Goal: Find specific page/section: Find specific page/section

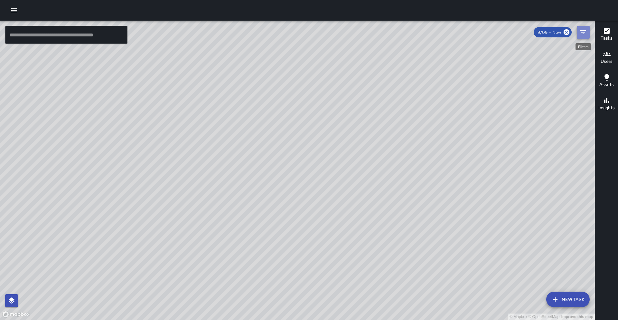
click at [577, 29] on button "Filters" at bounding box center [583, 32] width 13 height 13
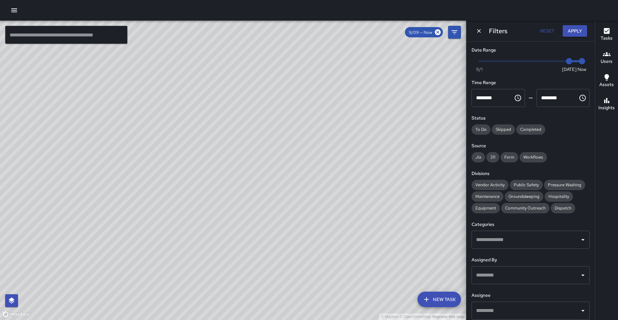
click at [513, 306] on input "text" at bounding box center [525, 310] width 103 height 12
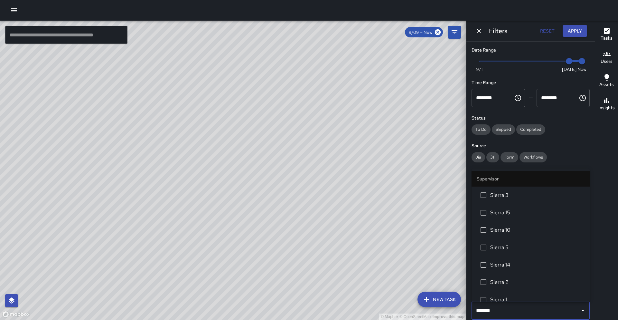
type input "********"
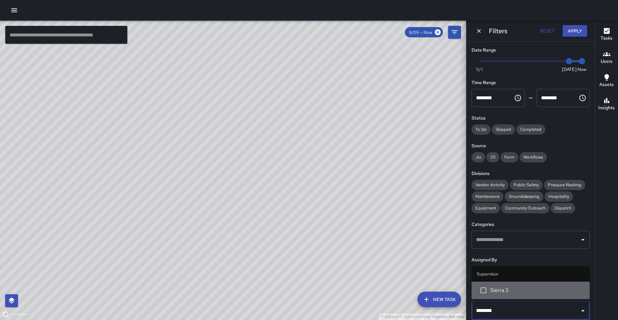
click at [526, 295] on li "Sierra 3" at bounding box center [531, 289] width 118 height 17
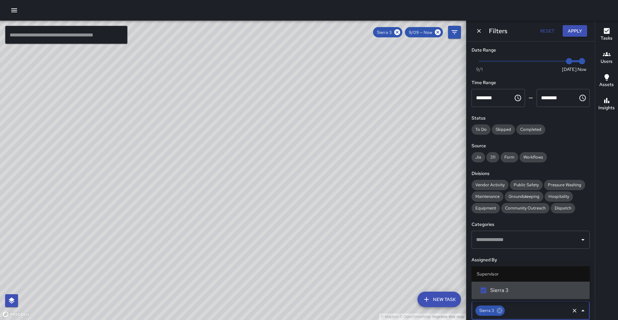
click at [315, 140] on div "© Mapbox © OpenStreetMap Improve this map" at bounding box center [233, 170] width 466 height 299
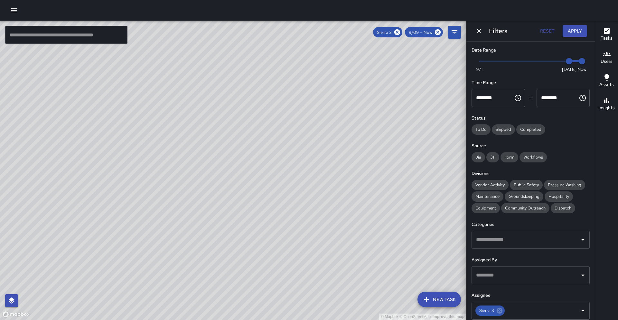
drag, startPoint x: 317, startPoint y: 129, endPoint x: 270, endPoint y: 157, distance: 54.7
click at [270, 157] on div "© Mapbox © OpenStreetMap Improve this map" at bounding box center [233, 170] width 466 height 299
drag, startPoint x: 283, startPoint y: 145, endPoint x: 249, endPoint y: 179, distance: 48.3
click at [249, 179] on div "© Mapbox © OpenStreetMap Improve this map" at bounding box center [233, 170] width 466 height 299
drag, startPoint x: 223, startPoint y: 92, endPoint x: 182, endPoint y: 132, distance: 57.1
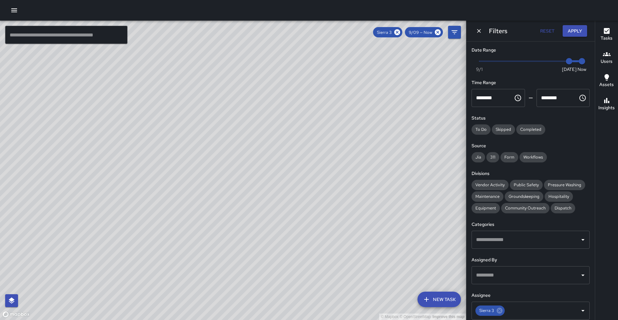
click at [182, 132] on div "© Mapbox © OpenStreetMap Improve this map" at bounding box center [233, 170] width 466 height 299
click at [398, 31] on icon at bounding box center [397, 32] width 6 height 6
click at [427, 135] on div "© Mapbox © OpenStreetMap Improve this map" at bounding box center [233, 170] width 466 height 299
drag, startPoint x: 426, startPoint y: 135, endPoint x: 420, endPoint y: 132, distance: 6.6
click at [420, 132] on div "© Mapbox © OpenStreetMap Improve this map" at bounding box center [233, 170] width 466 height 299
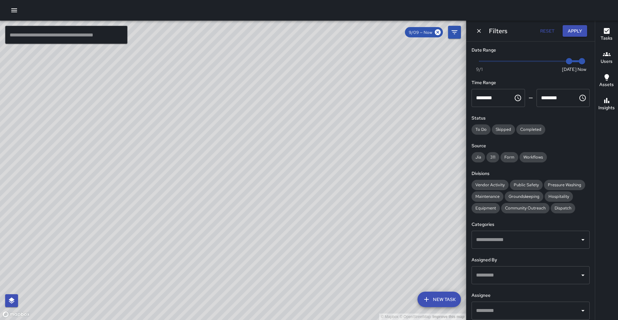
click at [428, 135] on div "© Mapbox © OpenStreetMap Improve this map" at bounding box center [233, 170] width 466 height 299
type input "*"
click at [560, 59] on span "Now [DATE] [DATE] 10:35 am" at bounding box center [530, 61] width 103 height 10
click at [49, 37] on input "text" at bounding box center [66, 35] width 122 height 18
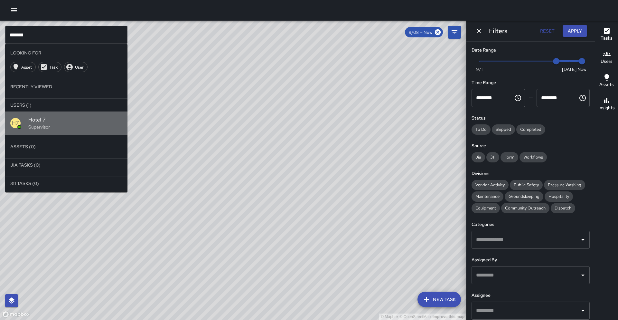
click at [30, 126] on p "Supervisor" at bounding box center [75, 127] width 94 height 6
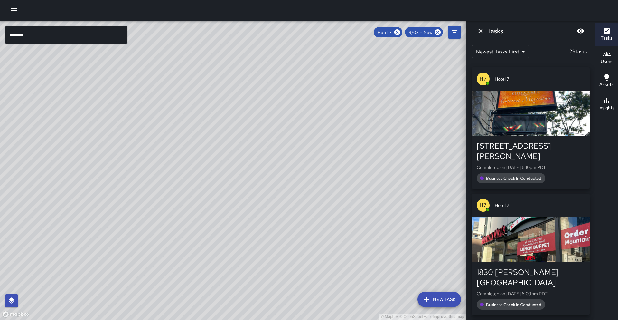
drag, startPoint x: 217, startPoint y: 132, endPoint x: 139, endPoint y: 113, distance: 80.9
click at [139, 113] on div "© Mapbox © OpenStreetMap Improve this map" at bounding box center [233, 170] width 466 height 299
drag, startPoint x: 397, startPoint y: 32, endPoint x: 315, endPoint y: 35, distance: 81.5
click at [397, 32] on icon at bounding box center [397, 32] width 6 height 6
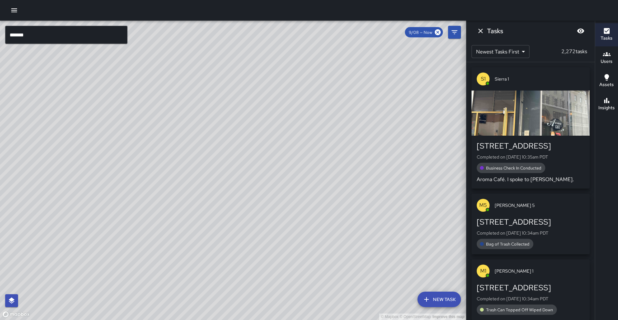
click at [55, 37] on input "*******" at bounding box center [66, 35] width 122 height 18
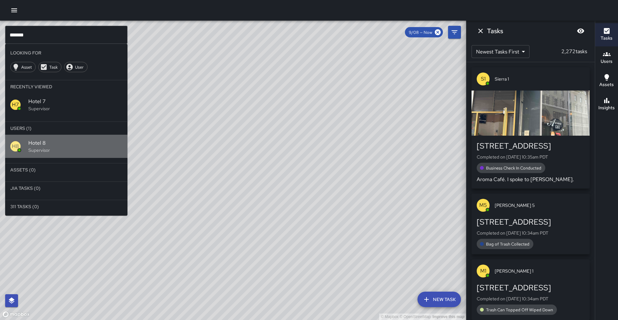
click at [41, 143] on span "Hotel 8" at bounding box center [75, 143] width 94 height 8
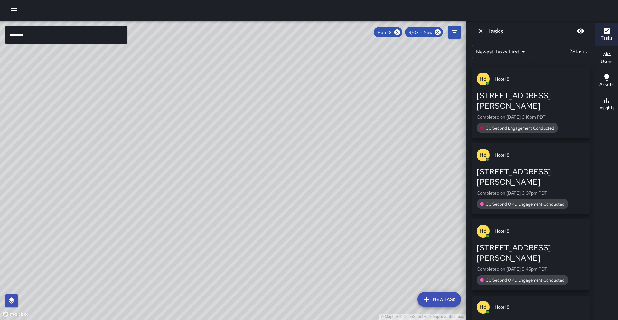
drag, startPoint x: 397, startPoint y: 30, endPoint x: 366, endPoint y: 39, distance: 32.8
click at [397, 30] on icon at bounding box center [397, 32] width 6 height 6
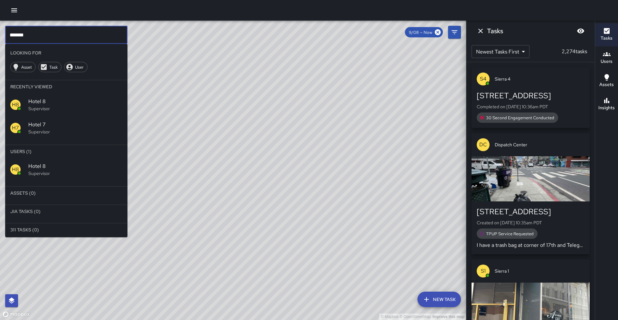
click at [39, 34] on input "*******" at bounding box center [66, 35] width 122 height 18
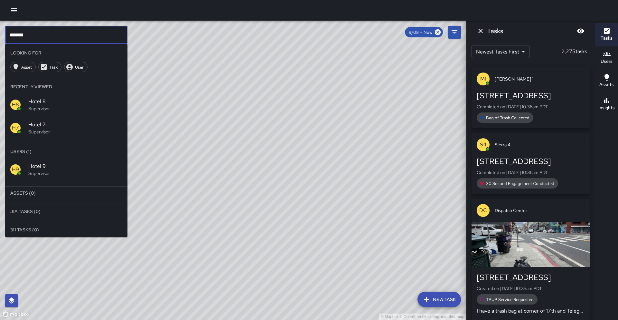
click at [44, 165] on span "Hotel 9" at bounding box center [75, 166] width 94 height 8
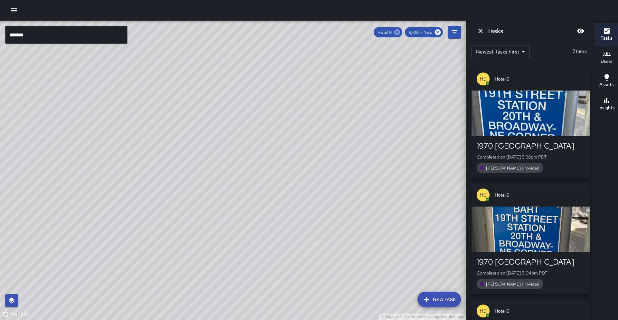
click at [396, 32] on icon at bounding box center [397, 32] width 6 height 6
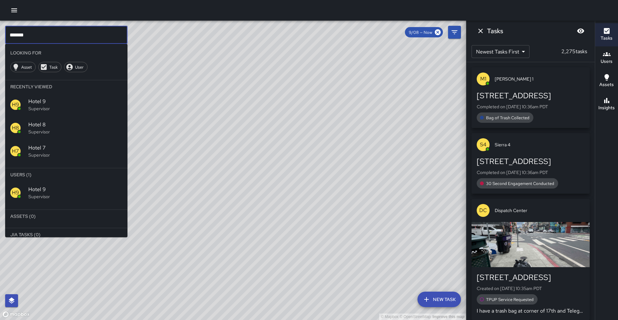
click at [36, 34] on input "*******" at bounding box center [66, 35] width 122 height 18
type input "********"
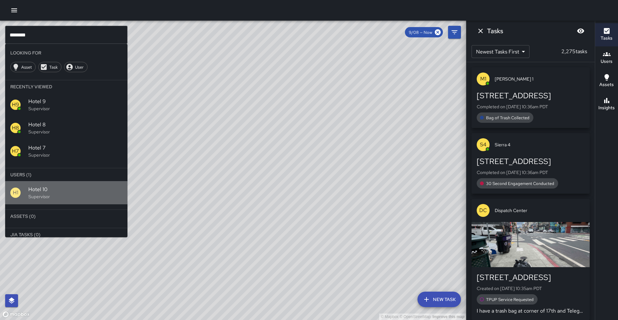
click at [48, 194] on p "Supervisor" at bounding box center [75, 196] width 94 height 6
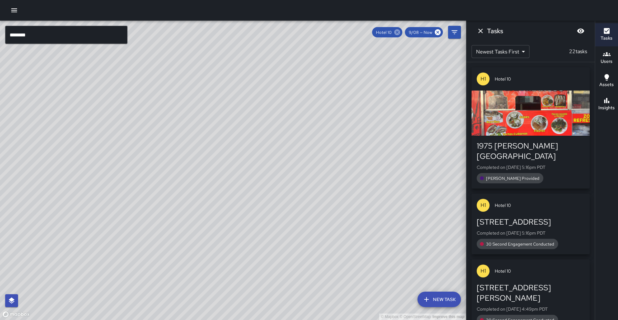
click at [399, 31] on icon at bounding box center [397, 32] width 7 height 7
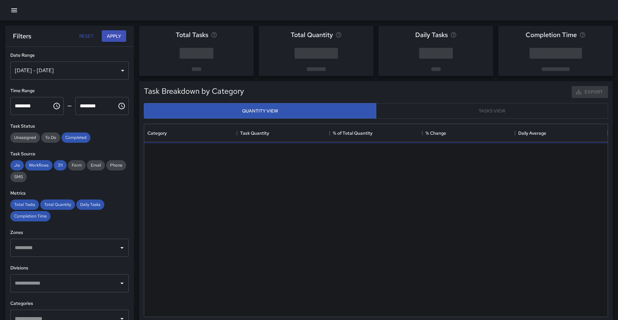
scroll to position [193, 464]
